Goal: Transaction & Acquisition: Purchase product/service

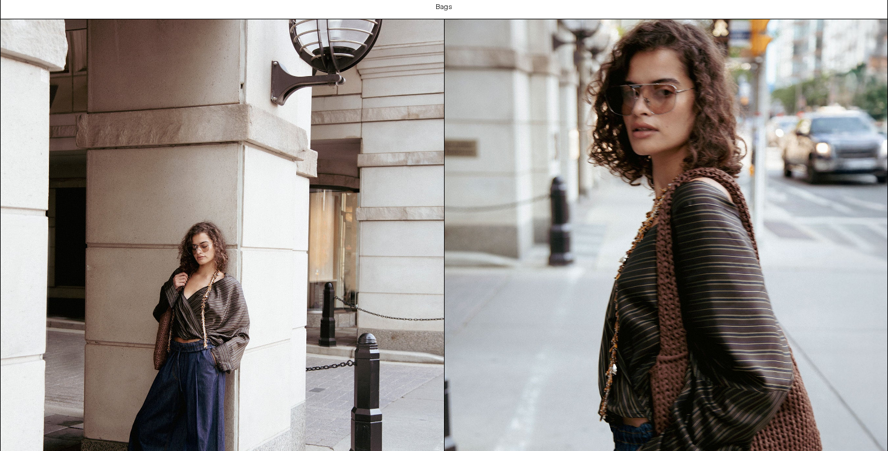
scroll to position [1171, 0]
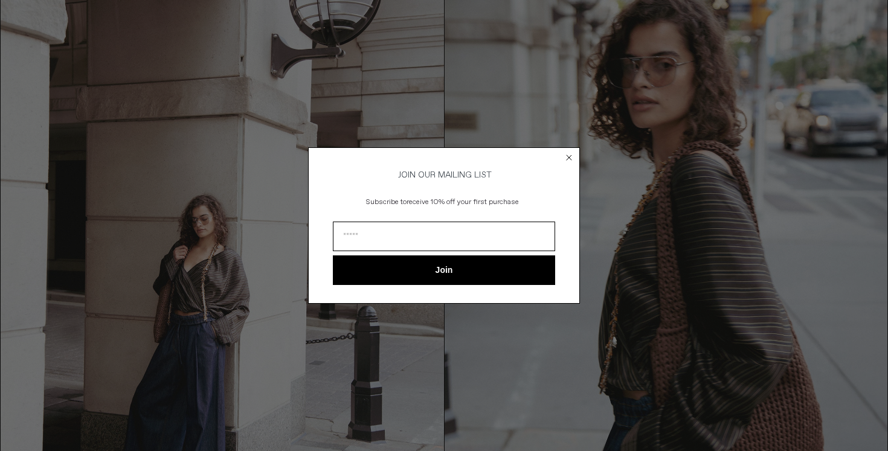
click at [569, 155] on icon "Close dialog" at bounding box center [569, 157] width 5 height 5
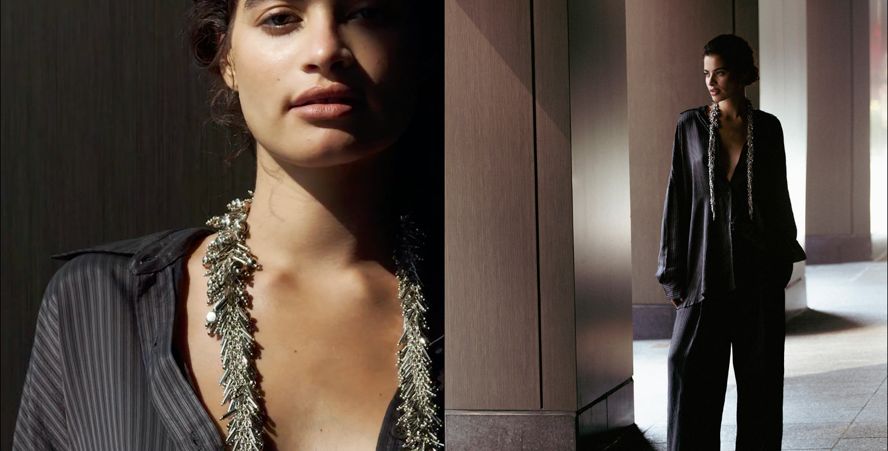
scroll to position [0, 0]
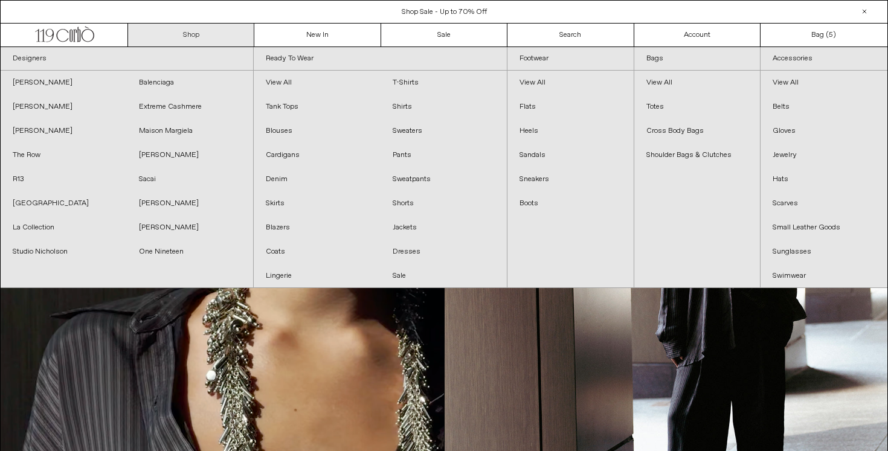
click at [176, 35] on link "Shop" at bounding box center [191, 35] width 126 height 23
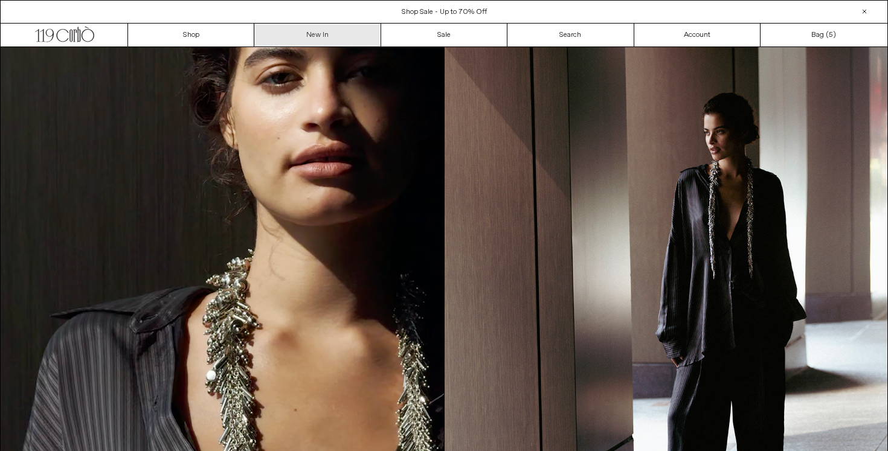
click at [307, 35] on link "New In" at bounding box center [317, 35] width 126 height 23
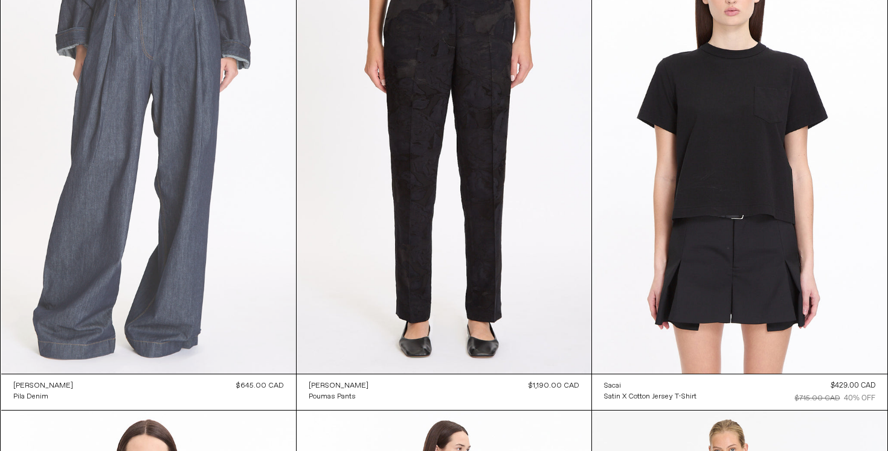
scroll to position [27863, 0]
click at [153, 232] on at bounding box center [148, 152] width 295 height 442
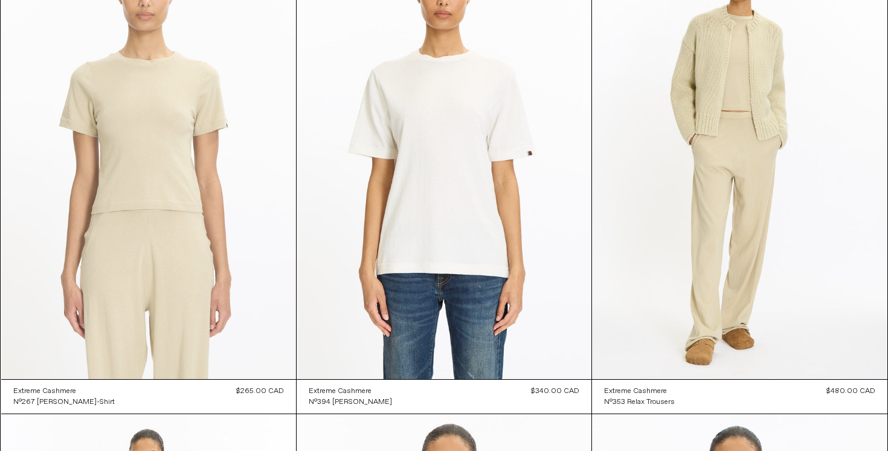
scroll to position [45092, 0]
